Goal: Find specific page/section: Find specific page/section

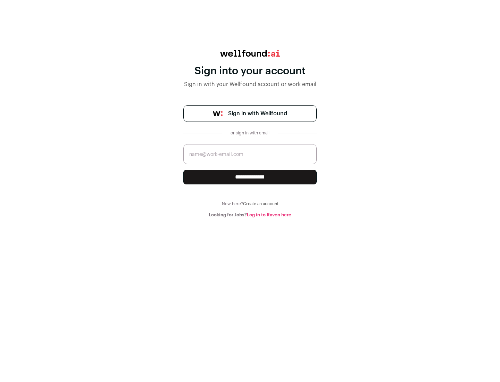
click at [257, 114] on span "Sign in with Wellfound" at bounding box center [257, 113] width 59 height 8
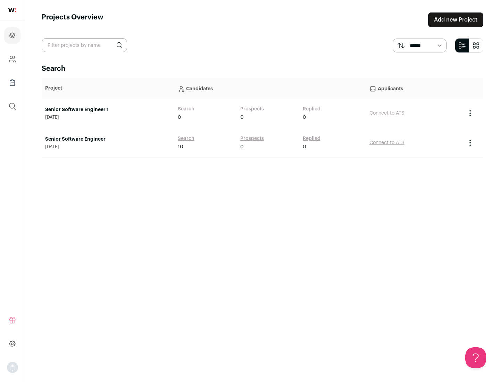
click at [108, 139] on link "Senior Software Engineer" at bounding box center [108, 139] width 126 height 7
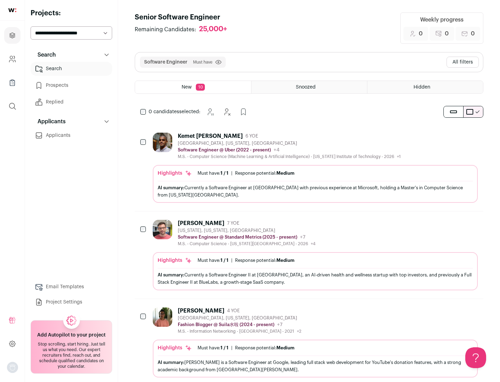
click at [309, 168] on div "Highlights Must have: 1 / 1 How many must haves have been fulfilled? | Response…" at bounding box center [315, 184] width 325 height 38
